Goal: Task Accomplishment & Management: Complete application form

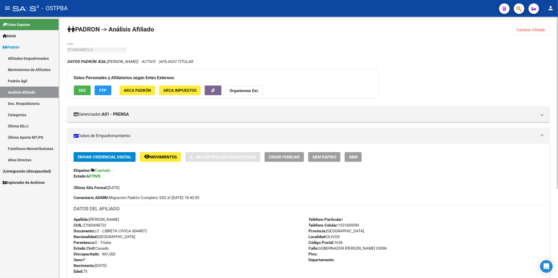
drag, startPoint x: 535, startPoint y: 28, endPoint x: 522, endPoint y: 30, distance: 12.8
click at [535, 28] on span "Cambiar Afiliado" at bounding box center [530, 30] width 29 height 5
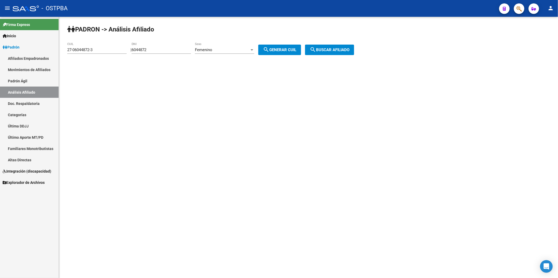
drag, startPoint x: 106, startPoint y: 45, endPoint x: 106, endPoint y: 51, distance: 6.1
click at [106, 46] on div "27-06044872-3 CUIL" at bounding box center [96, 48] width 59 height 11
drag, startPoint x: 106, startPoint y: 51, endPoint x: 35, endPoint y: 62, distance: 71.5
click at [35, 62] on mat-sidenav-container "Firma Express Inicio Calendario SSS Instructivos Contacto OS Padrón Afiliados E…" at bounding box center [279, 148] width 558 height 262
drag, startPoint x: 160, startPoint y: 49, endPoint x: 126, endPoint y: 59, distance: 35.2
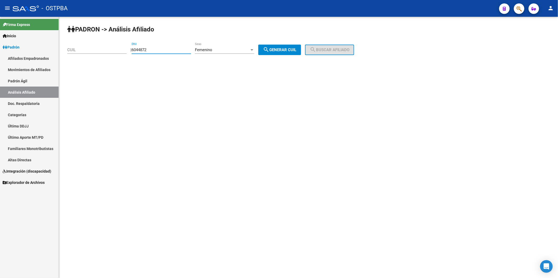
click at [126, 52] on app-analisis-afiliado "PADRON -> Análisis Afiliado CUIL | 6044872 DNI Femenino Sexo search Generar CUI…" at bounding box center [212, 50] width 291 height 5
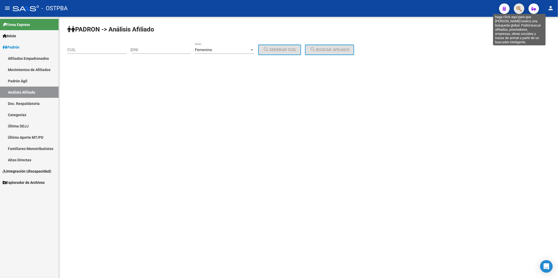
click at [518, 7] on icon "button" at bounding box center [518, 9] width 5 height 6
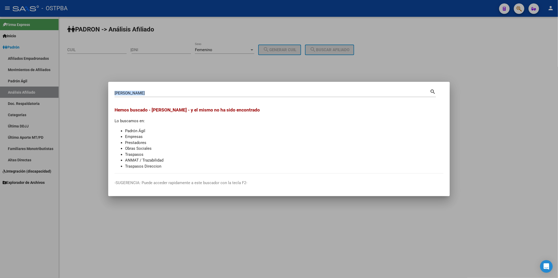
drag, startPoint x: 229, startPoint y: 90, endPoint x: 116, endPoint y: 99, distance: 113.8
click at [116, 99] on div "delgado roque Buscar (apellido, dni, cuil, nro traspaso, cuit, obra social) sea…" at bounding box center [275, 95] width 321 height 14
drag, startPoint x: 301, startPoint y: 83, endPoint x: 268, endPoint y: 80, distance: 33.5
click at [301, 83] on mat-dialog-container "delgado roque Buscar (apellido, dni, cuil, nro traspaso, cuit, obra social) sea…" at bounding box center [279, 139] width 342 height 115
drag, startPoint x: 156, startPoint y: 94, endPoint x: 82, endPoint y: 86, distance: 74.8
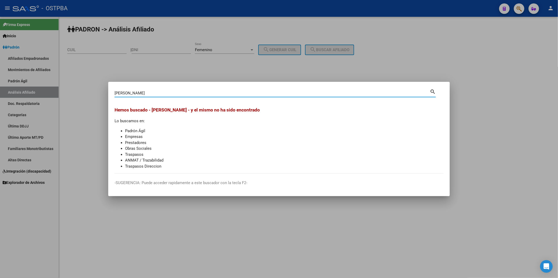
click at [92, 96] on div "delgado roque Buscar (apellido, dni, cuil, nro traspaso, cuit, obra social) sea…" at bounding box center [279, 139] width 558 height 278
type input "roque"
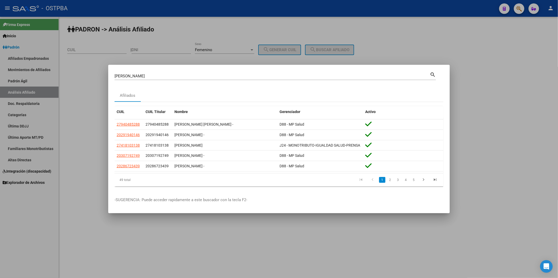
click at [494, 62] on div at bounding box center [279, 139] width 558 height 278
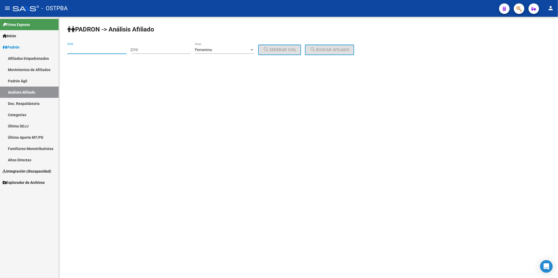
click at [93, 49] on input "CUIL" at bounding box center [96, 50] width 59 height 5
type input "27-18689089-8"
click at [340, 51] on span "search Buscar afiliado" at bounding box center [330, 50] width 40 height 5
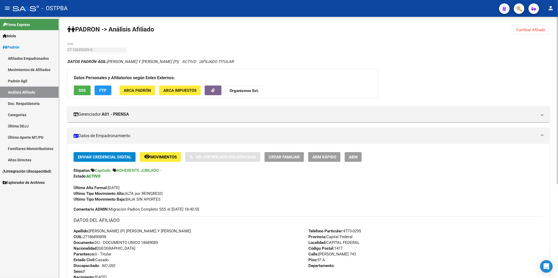
click at [321, 159] on span "ABM Rápido" at bounding box center [324, 157] width 24 height 5
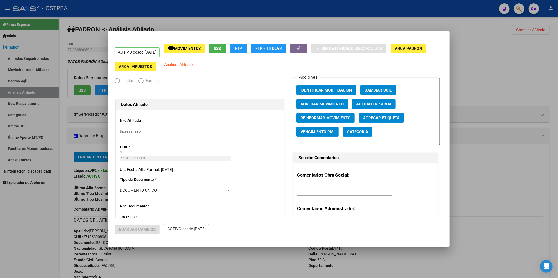
radio input "true"
type input "27-18689089-8"
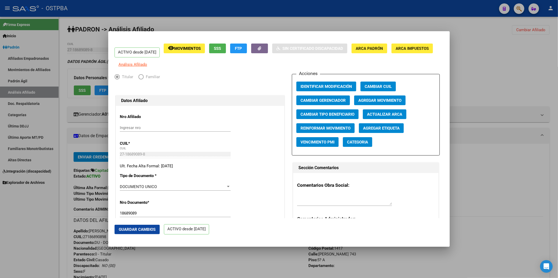
click at [373, 103] on span "Agregar Movimiento" at bounding box center [379, 100] width 43 height 5
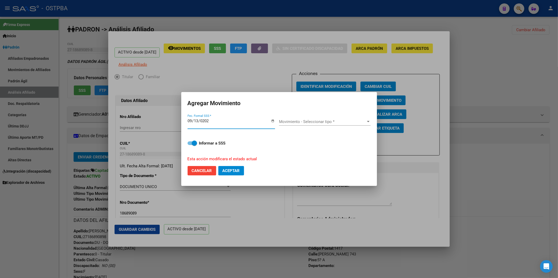
type input "2025-09-13"
click at [369, 121] on div at bounding box center [368, 122] width 5 height 4
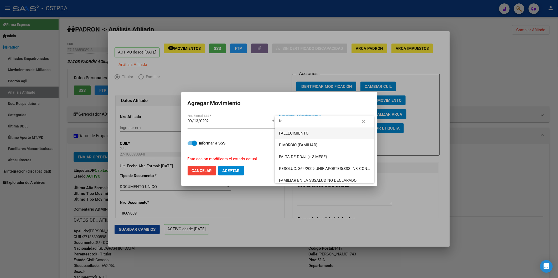
type input "fa"
click at [309, 133] on span "FALLECIMIENTO" at bounding box center [324, 134] width 91 height 12
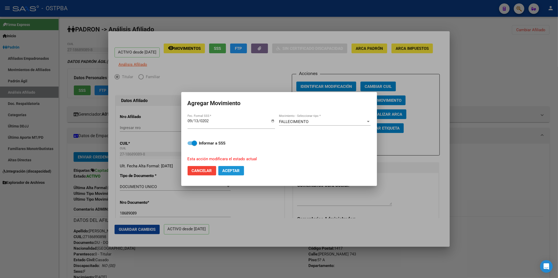
click at [232, 170] on span "Aceptar" at bounding box center [231, 171] width 17 height 5
checkbox input "false"
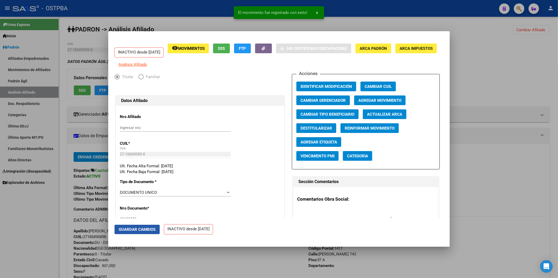
click at [135, 227] on span "Guardar Cambios" at bounding box center [137, 229] width 37 height 5
click at [317, 145] on span "Agregar Etiqueta" at bounding box center [319, 142] width 37 height 5
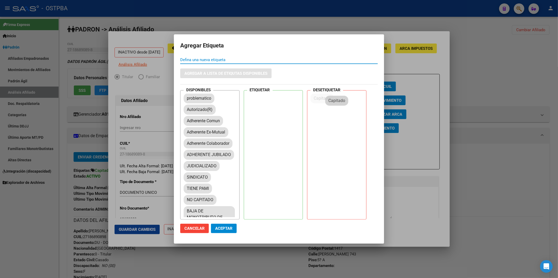
drag, startPoint x: 200, startPoint y: 112, endPoint x: 341, endPoint y: 104, distance: 141.1
click at [232, 230] on span "Aceptar" at bounding box center [223, 228] width 17 height 5
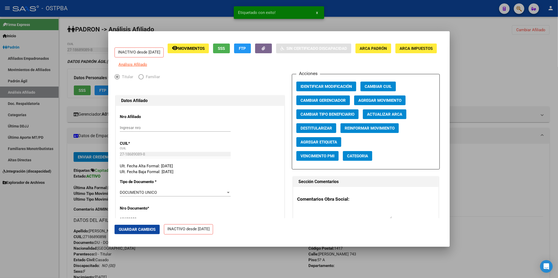
click at [487, 85] on div at bounding box center [279, 139] width 558 height 278
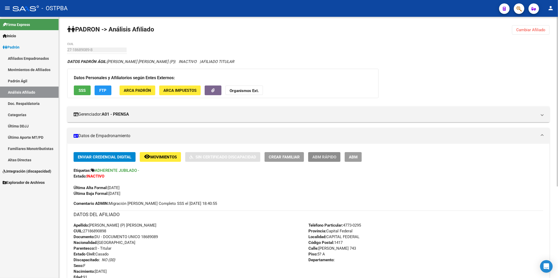
click at [311, 159] on button "ABM Rápido" at bounding box center [324, 157] width 32 height 10
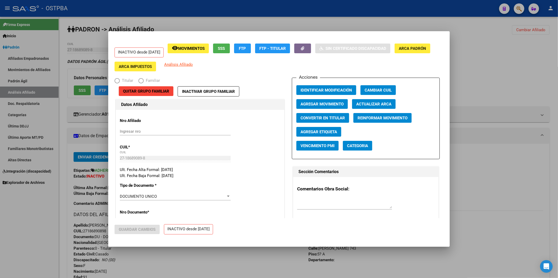
radio input "true"
type input "27-18689089-8"
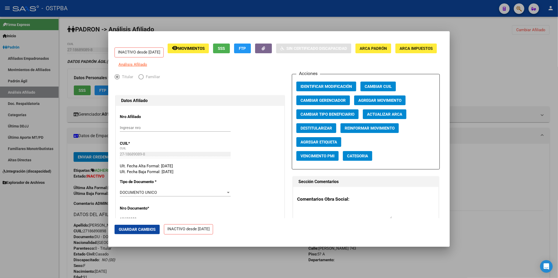
click at [380, 103] on span "Agregar Movimiento" at bounding box center [379, 100] width 43 height 5
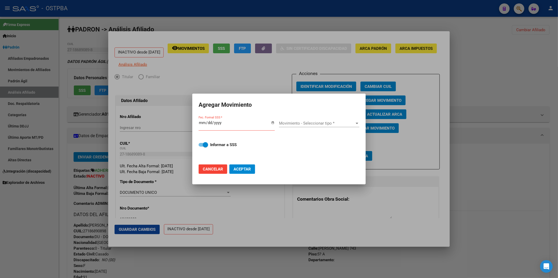
click at [434, 93] on div at bounding box center [279, 139] width 558 height 278
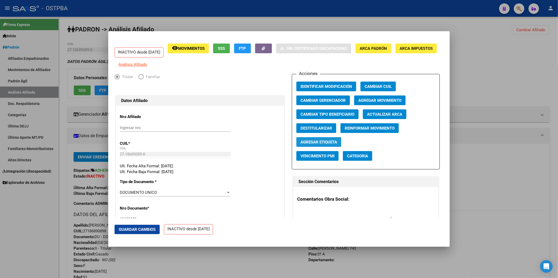
click at [331, 144] on span "Agregar Etiqueta" at bounding box center [319, 142] width 37 height 5
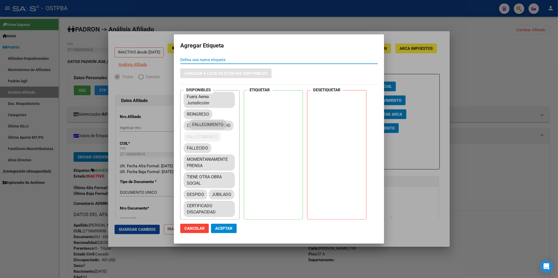
scroll to position [203, 0]
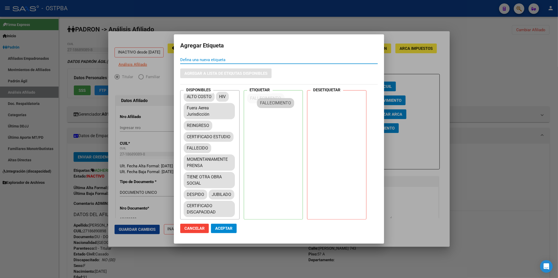
drag, startPoint x: 205, startPoint y: 127, endPoint x: 274, endPoint y: 116, distance: 69.2
click at [226, 225] on button "Aceptar" at bounding box center [224, 228] width 26 height 9
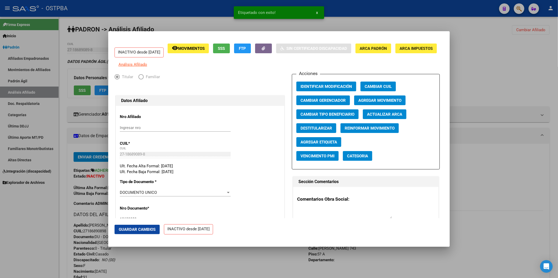
click at [482, 90] on div at bounding box center [279, 139] width 558 height 278
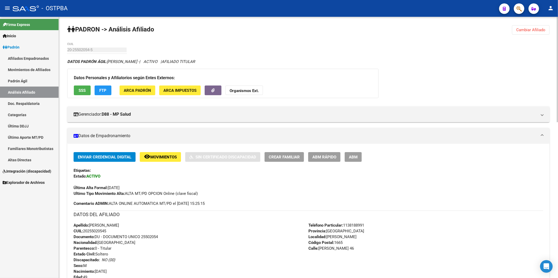
scroll to position [81, 0]
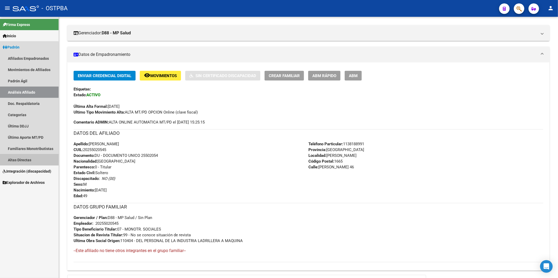
drag, startPoint x: 21, startPoint y: 154, endPoint x: 21, endPoint y: 159, distance: 5.0
click at [21, 155] on link "Altas Directas" at bounding box center [29, 159] width 59 height 11
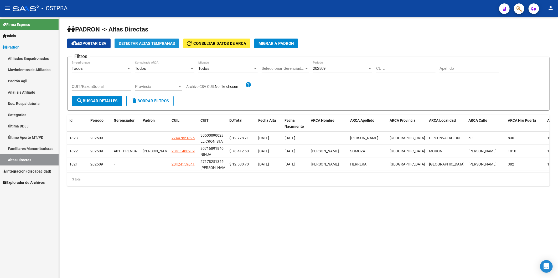
click at [142, 44] on span "Detectar Altas Tempranas" at bounding box center [147, 43] width 56 height 5
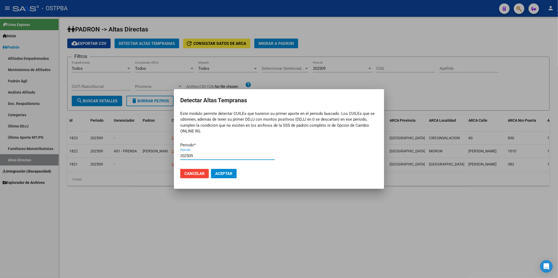
type input "202509"
click at [211, 169] on button "Aceptar" at bounding box center [224, 173] width 26 height 9
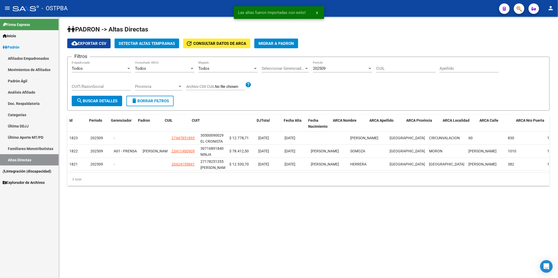
drag, startPoint x: 225, startPoint y: 119, endPoint x: 271, endPoint y: 118, distance: 46.0
click at [271, 118] on div "Id Periodo Gerenciador Padron CUIL CUIT DJTotal Fecha Alta Fecha Nacimiento ARC…" at bounding box center [345, 123] width 557 height 17
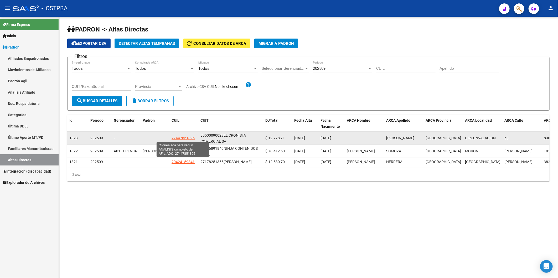
click at [183, 138] on span "27447851895" at bounding box center [183, 138] width 23 height 4
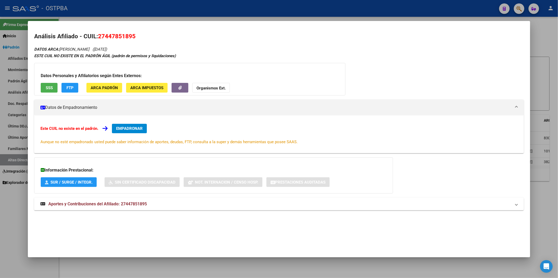
click at [133, 128] on span "EMPADRONAR" at bounding box center [129, 128] width 27 height 5
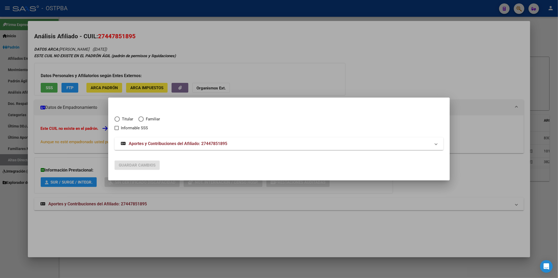
click at [123, 118] on span "Titular" at bounding box center [126, 119] width 13 height 6
click at [120, 118] on input "Titular" at bounding box center [117, 119] width 5 height 5
radio input "true"
checkbox input "true"
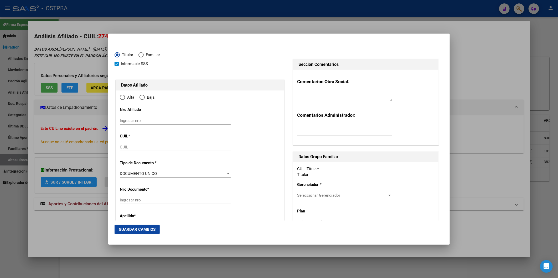
type input "27-44785189-5"
type input "44785189"
type input "[PERSON_NAME]"
type input "2003-04-25"
type input "CIRCUNVALACION"
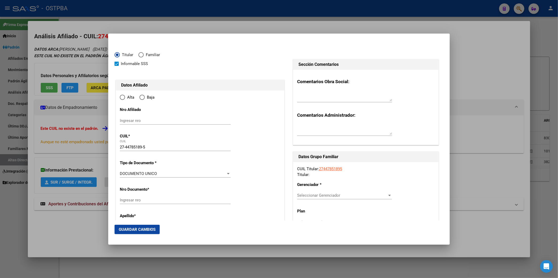
type input "1900"
type input "60"
type input "830"
type input "CIRCUNVALACION"
radio input "true"
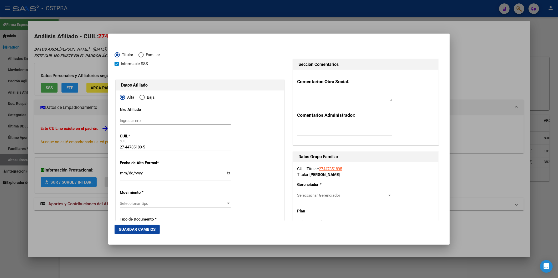
click at [120, 174] on input "Ingresar fecha" at bounding box center [175, 175] width 111 height 8
type input "2025-01-01"
click at [227, 203] on div at bounding box center [228, 203] width 3 height 1
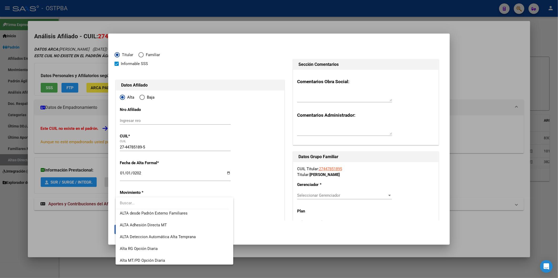
scroll to position [181, 0]
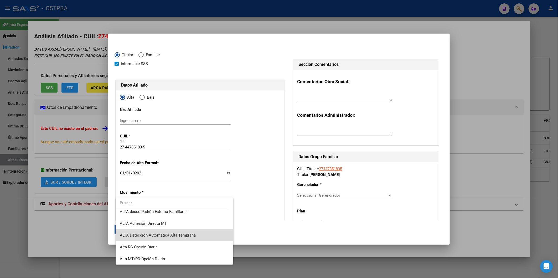
click at [208, 237] on span "ALTA Deteccion Automática Alta Temprana" at bounding box center [174, 236] width 109 height 12
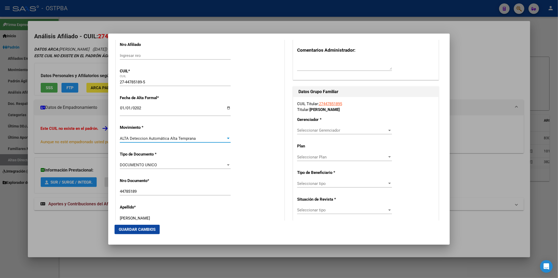
scroll to position [117, 0]
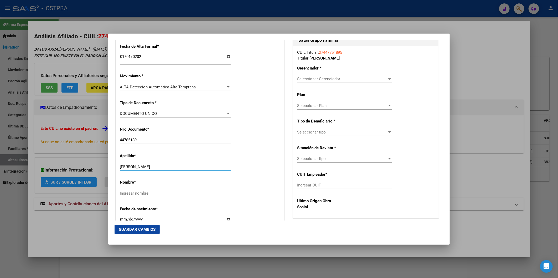
drag, startPoint x: 153, startPoint y: 166, endPoint x: 188, endPoint y: 159, distance: 35.4
click at [188, 161] on div "Apellido * STREITENBERGER MARTINA Ingresar apellido" at bounding box center [200, 162] width 161 height 27
type input "STREITENBERGER"
click at [172, 194] on input "Ingresar nombre" at bounding box center [175, 193] width 111 height 5
paste input "MARTINA"
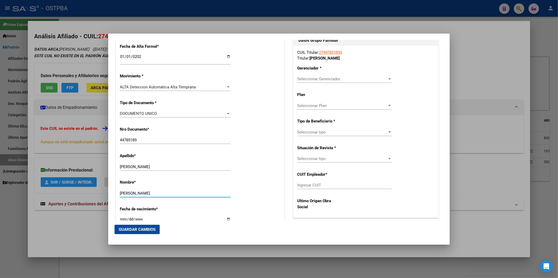
type input "MARTINA"
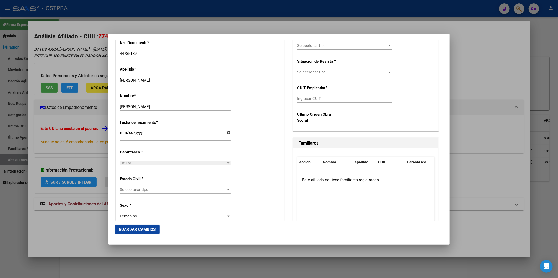
scroll to position [204, 0]
click at [227, 162] on div at bounding box center [228, 162] width 3 height 1
click at [227, 189] on div at bounding box center [228, 189] width 3 height 1
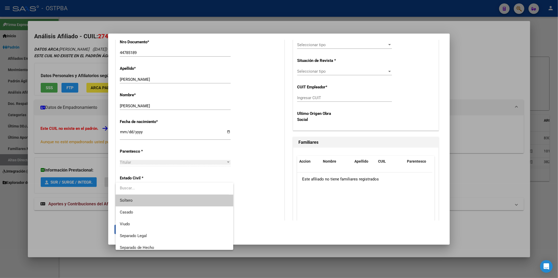
click at [189, 201] on span "Soltero" at bounding box center [174, 201] width 109 height 12
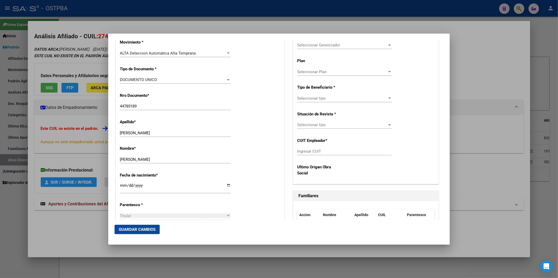
scroll to position [4, 0]
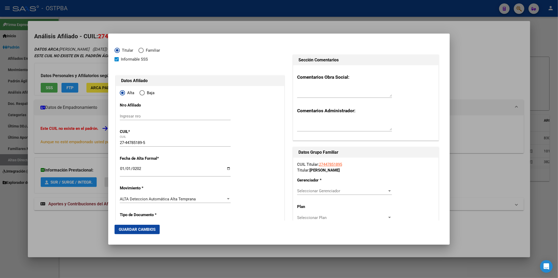
click at [388, 191] on div at bounding box center [389, 191] width 3 height 1
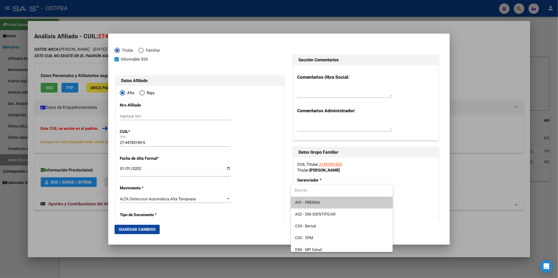
click at [351, 205] on span "A01 - PRENSA" at bounding box center [342, 203] width 94 height 12
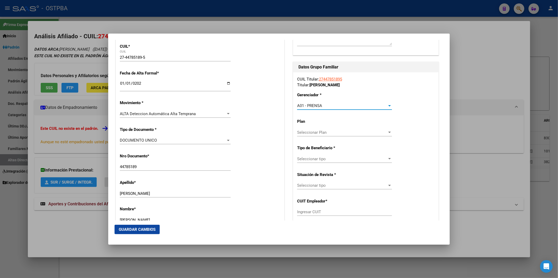
scroll to position [92, 0]
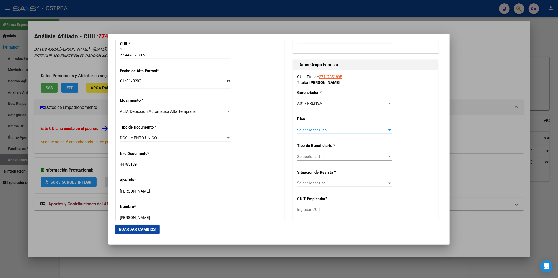
click at [388, 130] on div at bounding box center [389, 130] width 3 height 1
click at [371, 140] on span "A01" at bounding box center [342, 142] width 94 height 12
click at [387, 157] on div at bounding box center [389, 157] width 5 height 4
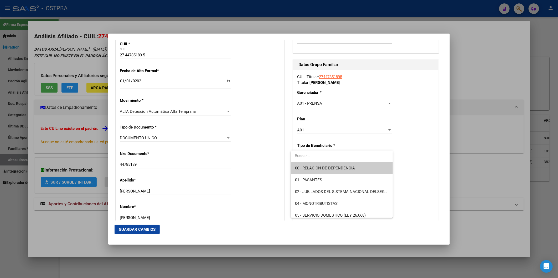
click at [362, 167] on span "00 - RELACION DE DEPENDENCIA" at bounding box center [342, 169] width 94 height 12
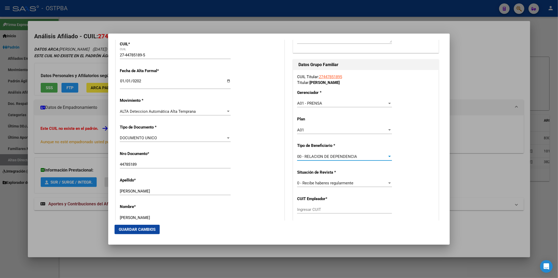
type input "30-50009002-9"
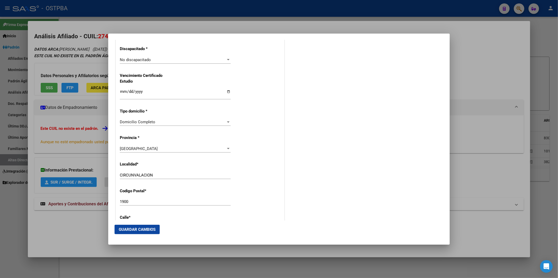
scroll to position [588, 0]
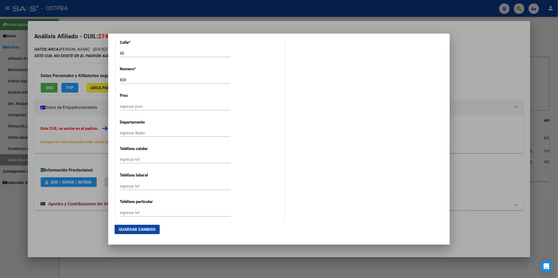
click at [147, 227] on span "Guardar Cambios" at bounding box center [137, 229] width 37 height 5
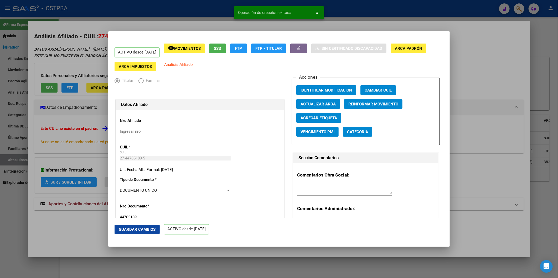
click at [322, 119] on span "Agregar Etiqueta" at bounding box center [319, 118] width 37 height 5
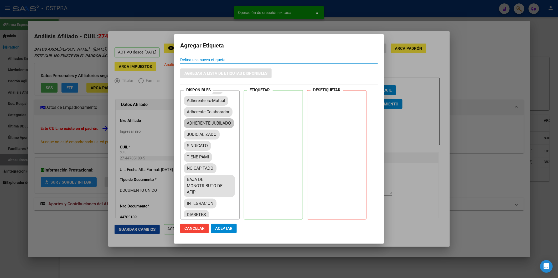
scroll to position [58, 0]
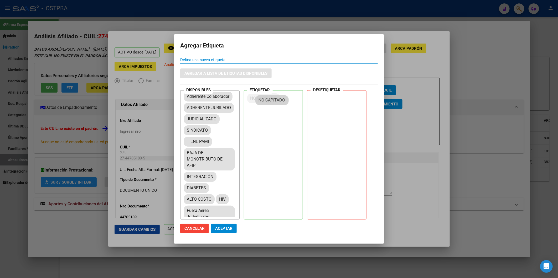
drag, startPoint x: 203, startPoint y: 166, endPoint x: 276, endPoint y: 101, distance: 98.0
click at [228, 230] on span "Aceptar" at bounding box center [223, 228] width 17 height 5
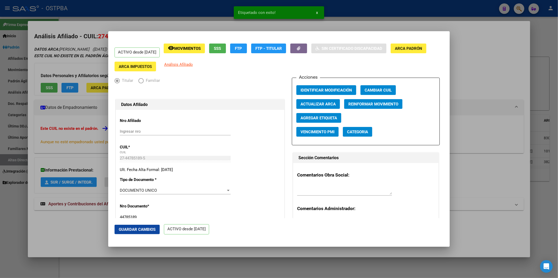
click at [481, 74] on div at bounding box center [279, 139] width 558 height 278
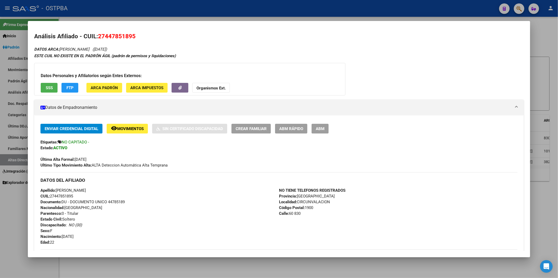
click at [548, 34] on div at bounding box center [279, 139] width 558 height 278
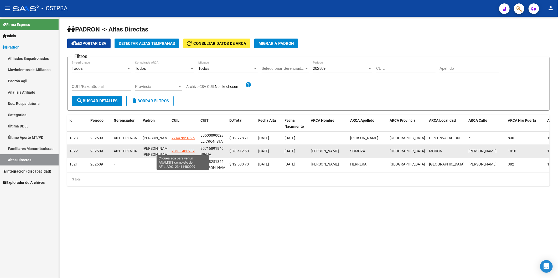
click at [185, 152] on span "23411480909" at bounding box center [183, 151] width 23 height 4
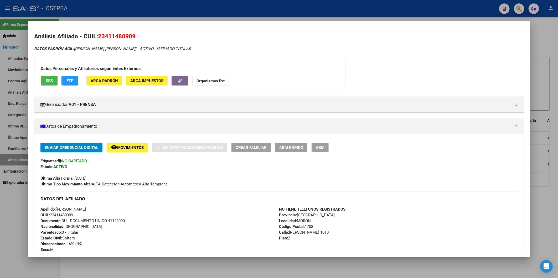
click at [544, 38] on div at bounding box center [279, 139] width 558 height 278
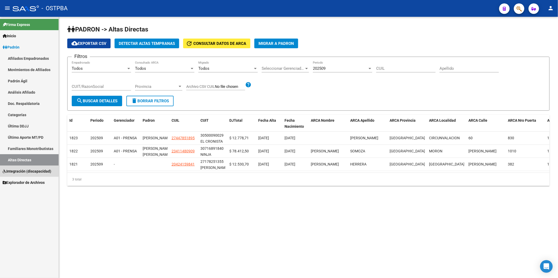
click at [3, 171] on icon at bounding box center [5, 172] width 4 height 4
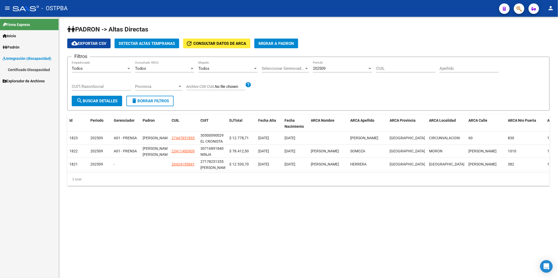
click at [11, 71] on link "Certificado Discapacidad" at bounding box center [29, 69] width 59 height 11
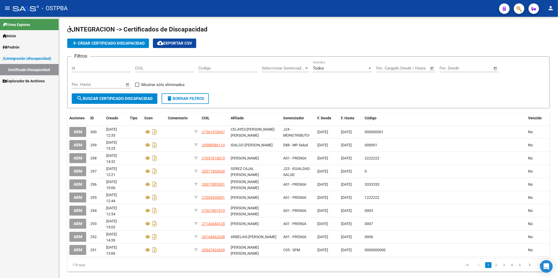
click at [12, 60] on span "Integración (discapacidad)" at bounding box center [27, 59] width 49 height 6
click at [5, 69] on icon at bounding box center [5, 70] width 4 height 4
click at [8, 81] on link "ANSES" at bounding box center [29, 80] width 59 height 11
